Goal: Find specific page/section

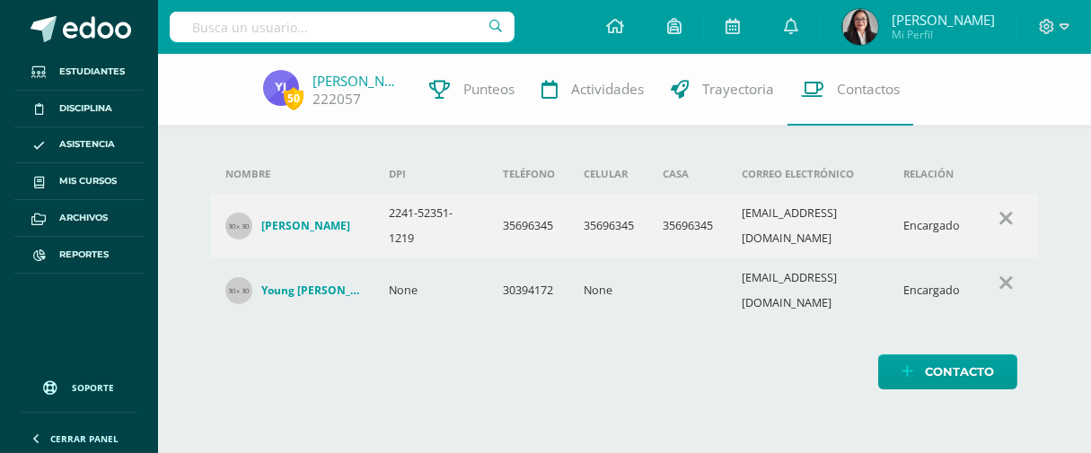
click at [366, 20] on input "text" at bounding box center [342, 27] width 345 height 31
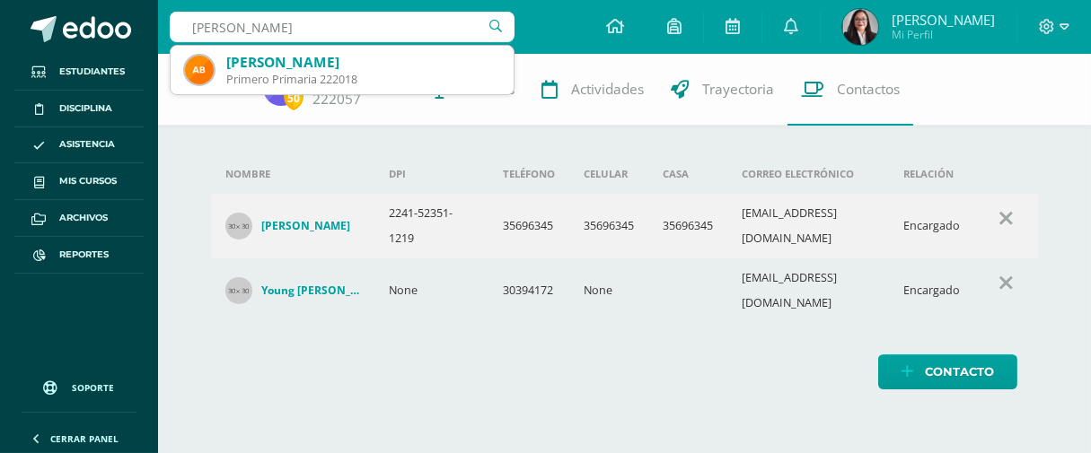
type input "Sofía Bobad"
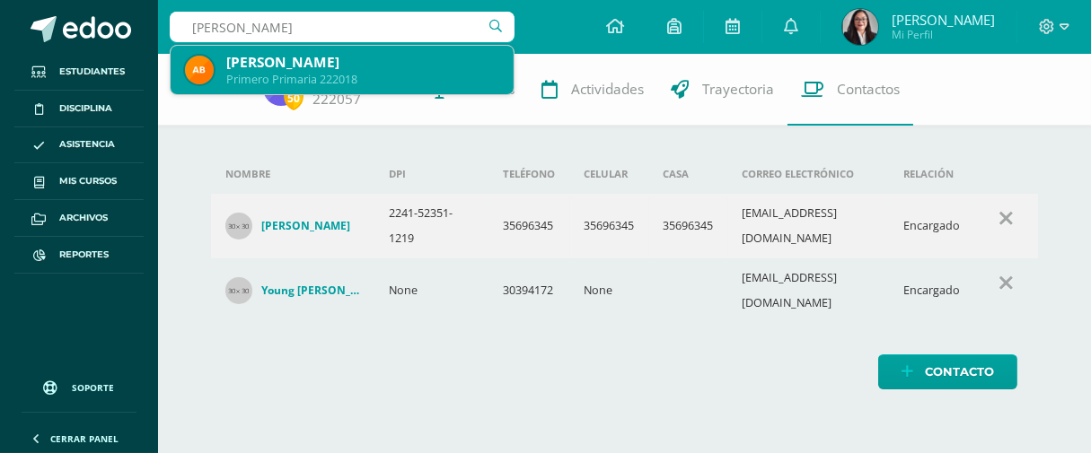
click at [293, 67] on div "[PERSON_NAME]" at bounding box center [362, 62] width 273 height 19
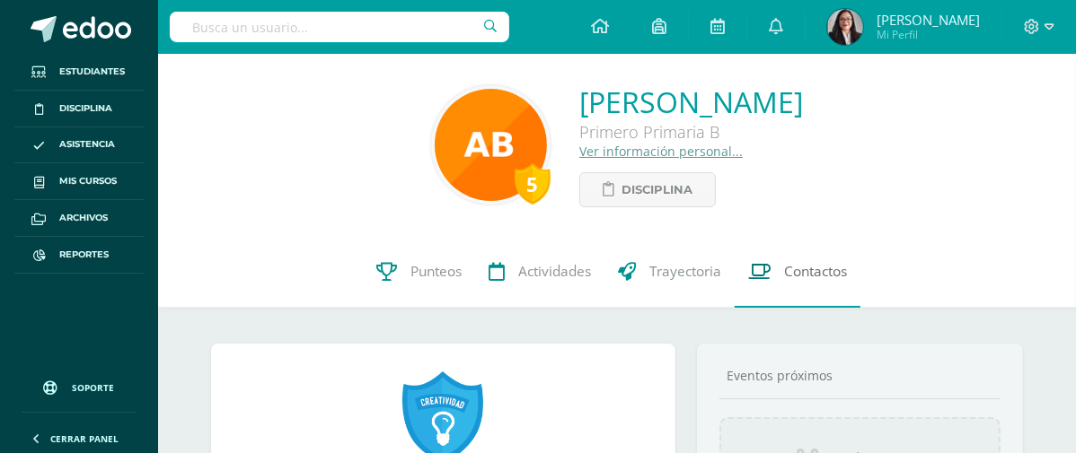
click at [837, 276] on span "Contactos" at bounding box center [815, 271] width 63 height 19
